Goal: Task Accomplishment & Management: Use online tool/utility

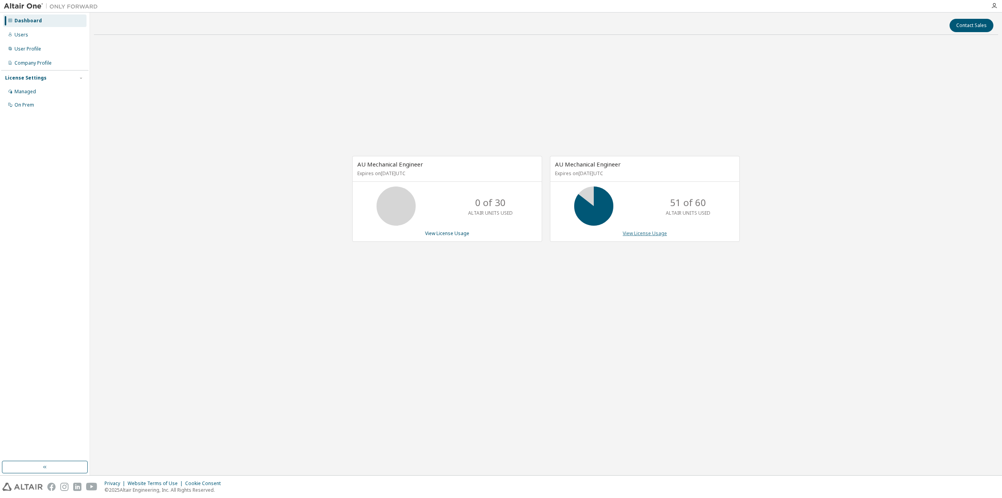
click at [656, 231] on link "View License Usage" at bounding box center [645, 233] width 44 height 7
